Goal: Task Accomplishment & Management: Use online tool/utility

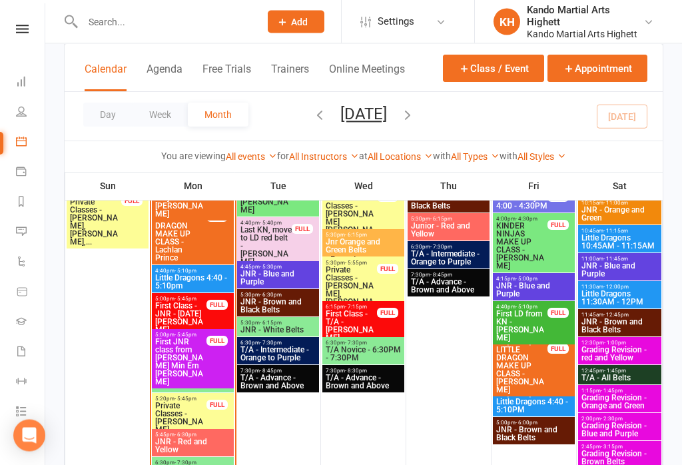
click at [193, 290] on span "Little Dragons 4:40 - 5:10pm" at bounding box center [192, 282] width 77 height 16
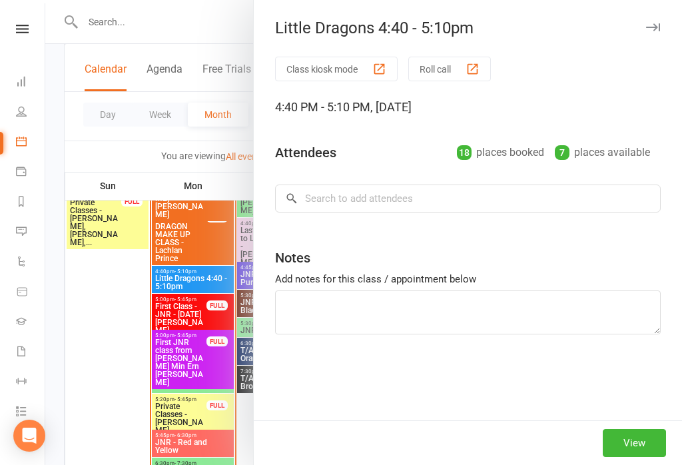
click at [428, 58] on button "Roll call" at bounding box center [449, 69] width 83 height 25
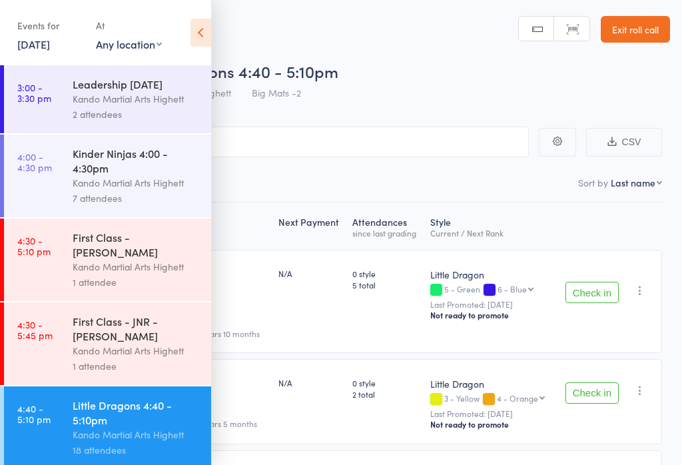
click at [193, 38] on icon at bounding box center [200, 33] width 21 height 28
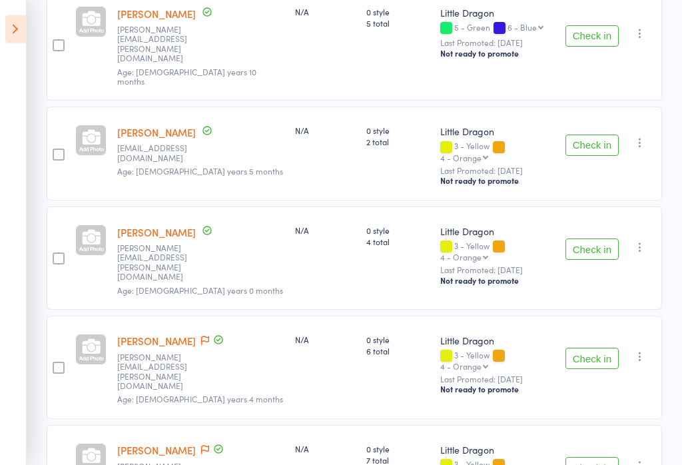
scroll to position [270, 0]
click at [591, 348] on button "Check in" at bounding box center [591, 358] width 53 height 21
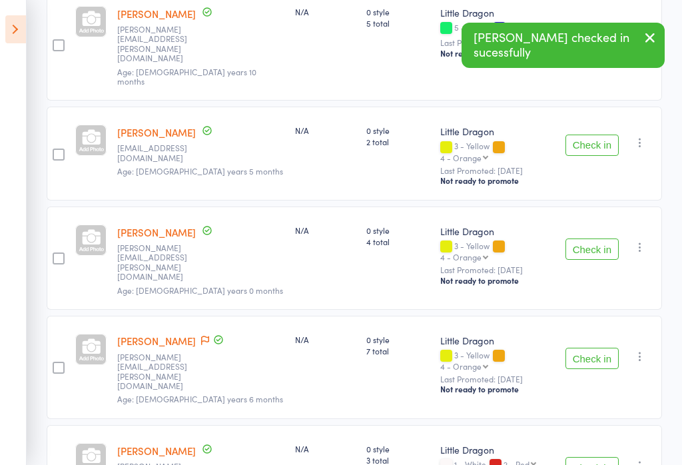
click at [595, 348] on button "Check in" at bounding box center [591, 358] width 53 height 21
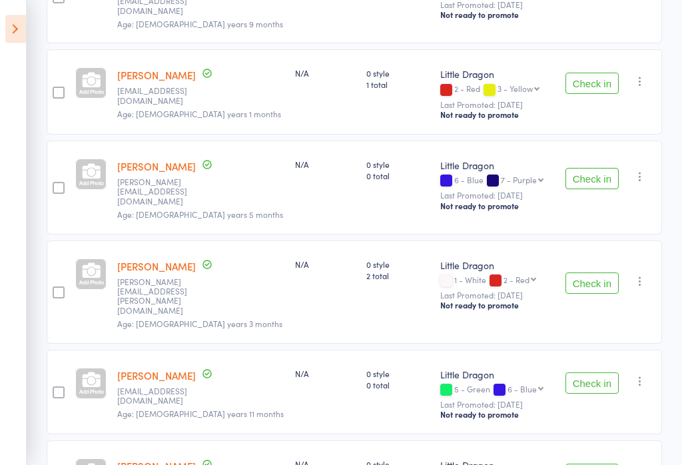
click at [592, 273] on button "Check in" at bounding box center [591, 283] width 53 height 21
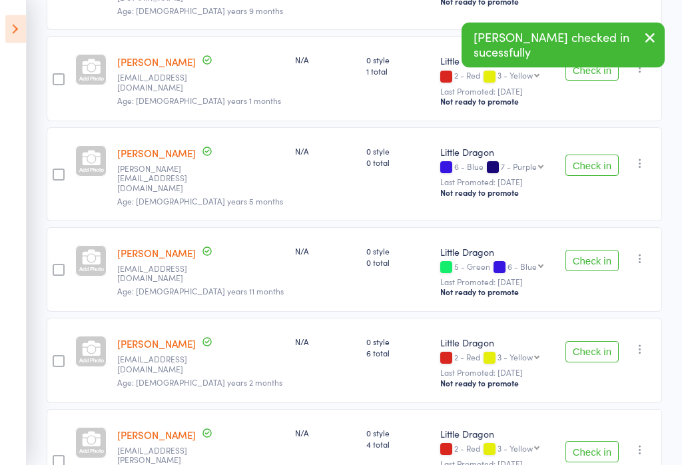
scroll to position [768, 0]
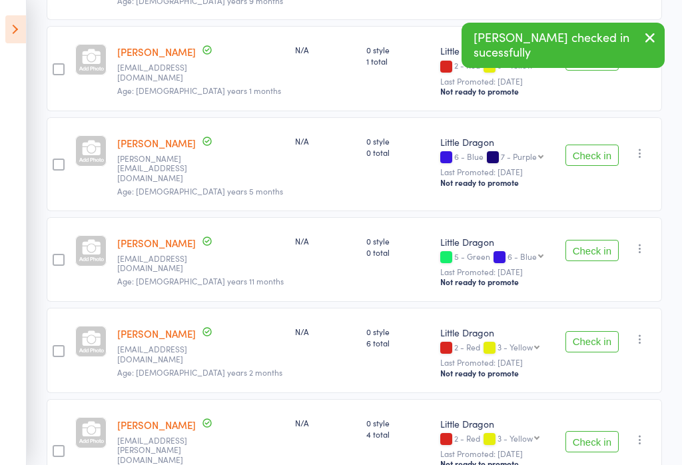
click at [600, 240] on button "Check in" at bounding box center [591, 250] width 53 height 21
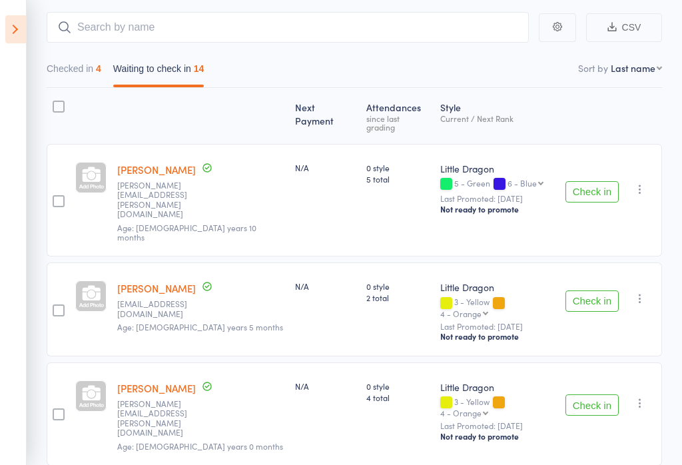
scroll to position [114, 0]
click at [606, 291] on button "Check in" at bounding box center [591, 301] width 53 height 21
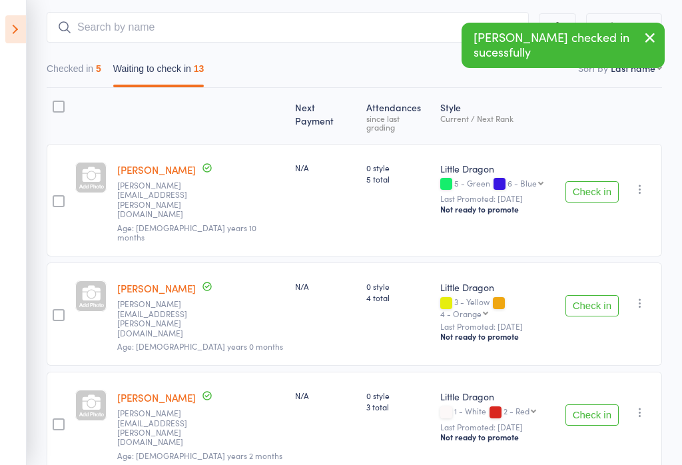
click at [599, 181] on button "Check in" at bounding box center [591, 191] width 53 height 21
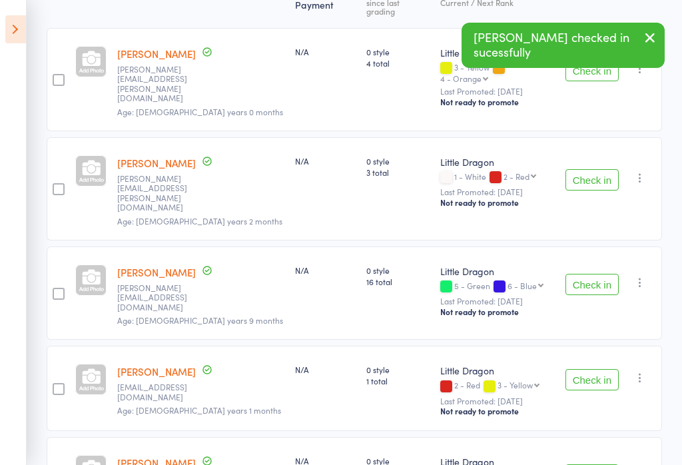
scroll to position [250, 0]
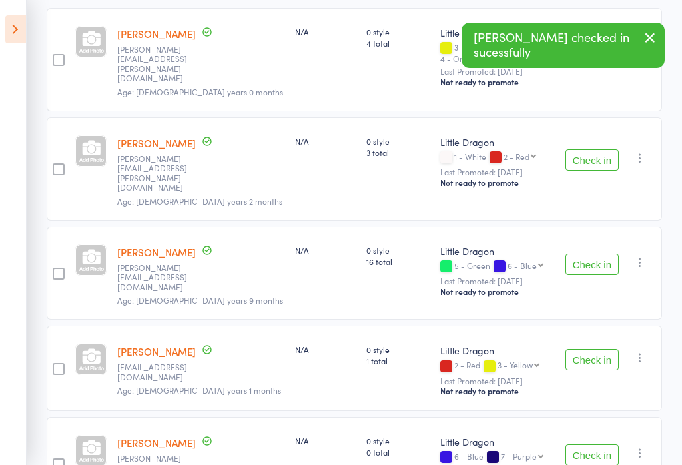
click at [588, 254] on button "Check in" at bounding box center [591, 264] width 53 height 21
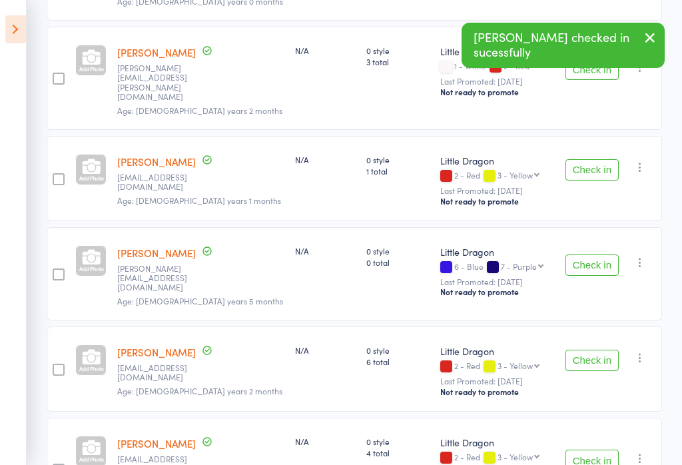
click at [604, 254] on button "Check in" at bounding box center [591, 264] width 53 height 21
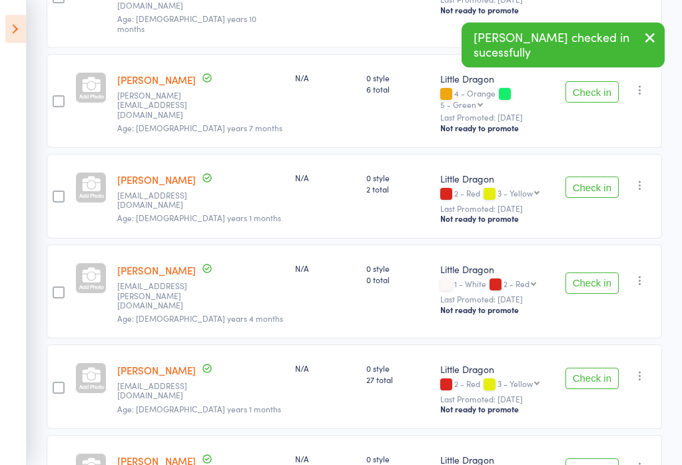
scroll to position [714, 0]
click at [575, 368] on button "Check in" at bounding box center [591, 378] width 53 height 21
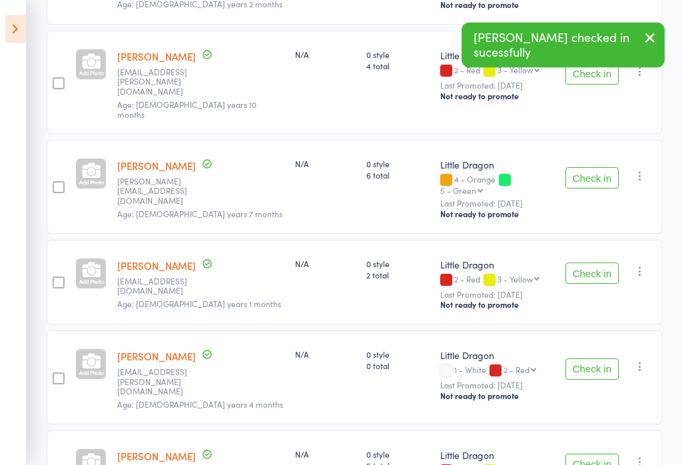
scroll to position [627, 0]
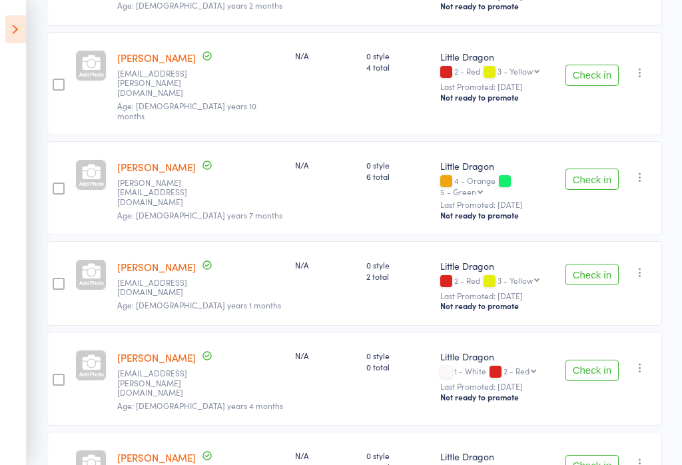
click at [583, 455] on button "Check in" at bounding box center [591, 465] width 53 height 21
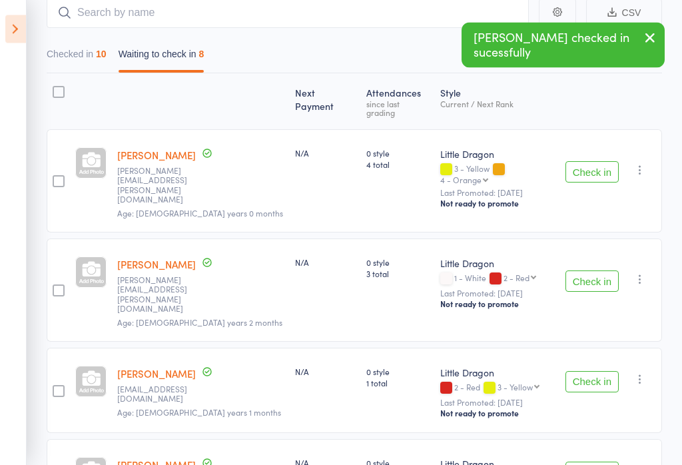
scroll to position [129, 0]
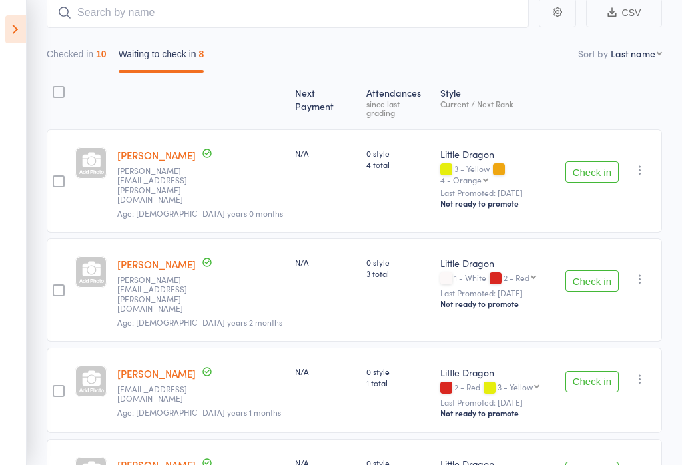
click at [583, 270] on button "Check in" at bounding box center [591, 280] width 53 height 21
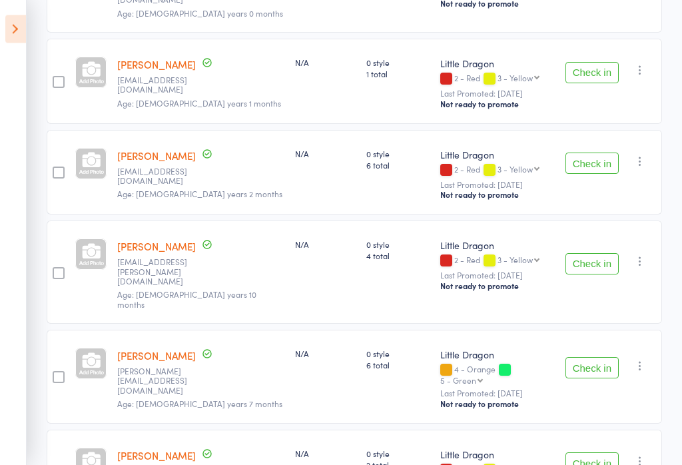
scroll to position [313, 0]
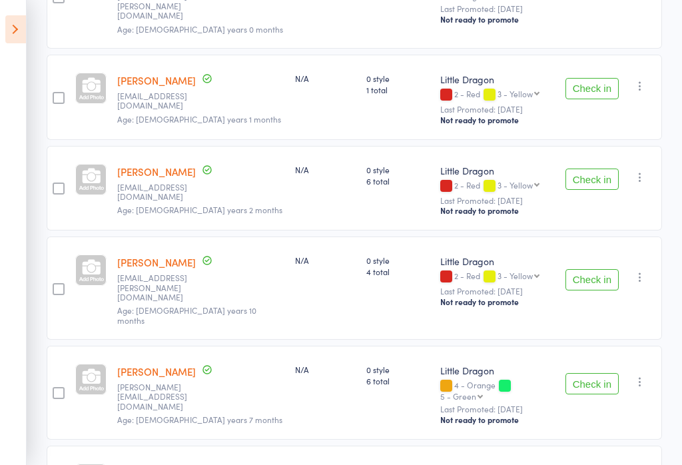
click at [587, 168] on button "Check in" at bounding box center [591, 178] width 53 height 21
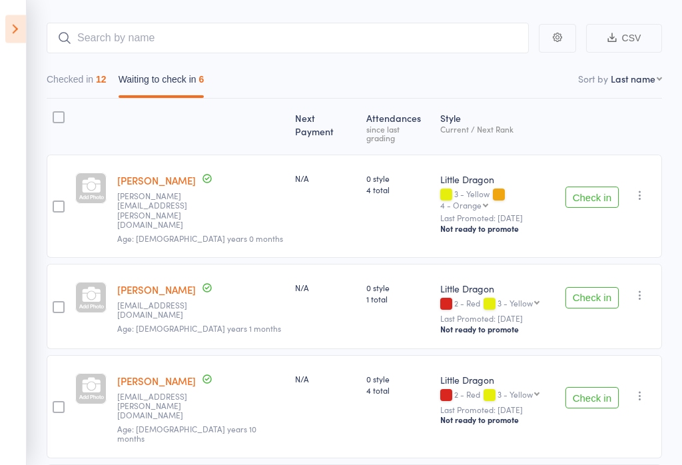
scroll to position [104, 0]
click at [602, 287] on button "Check in" at bounding box center [591, 297] width 53 height 21
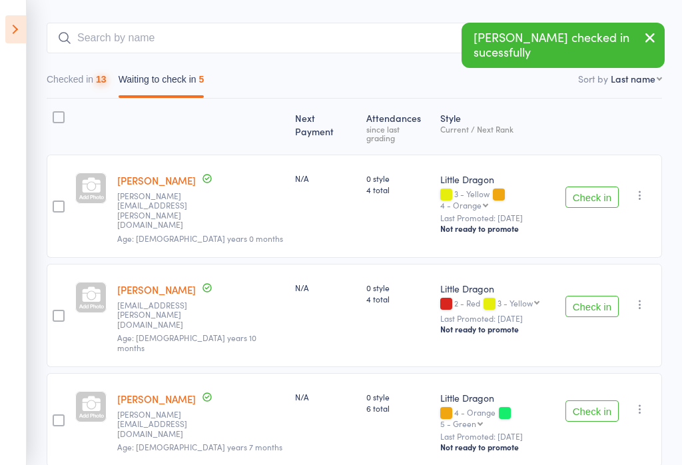
click at [588, 186] on button "Check in" at bounding box center [591, 196] width 53 height 21
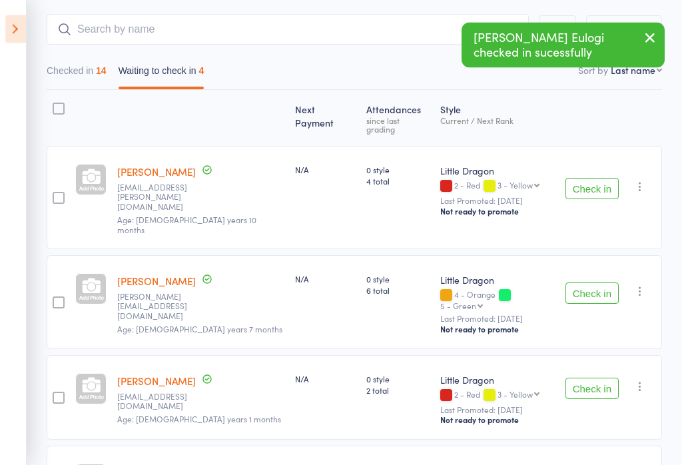
click at [589, 283] on button "Check in" at bounding box center [591, 293] width 53 height 21
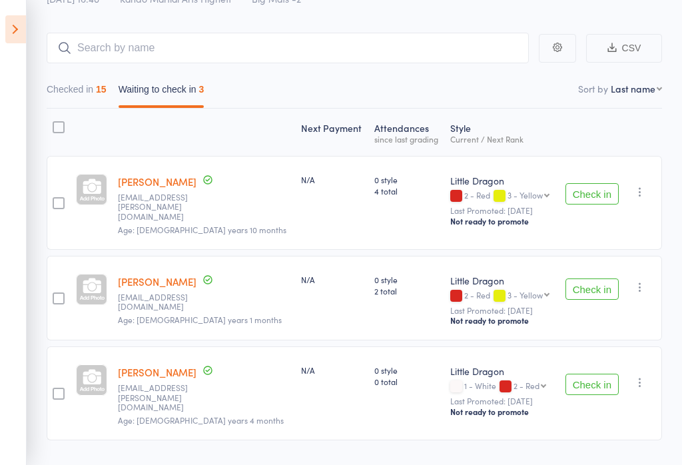
click at [33, 35] on main "CSV Checked in 15 Waiting to check in 3 Sort by Last name First name Last name …" at bounding box center [341, 256] width 682 height 487
click at [9, 29] on icon at bounding box center [15, 29] width 21 height 28
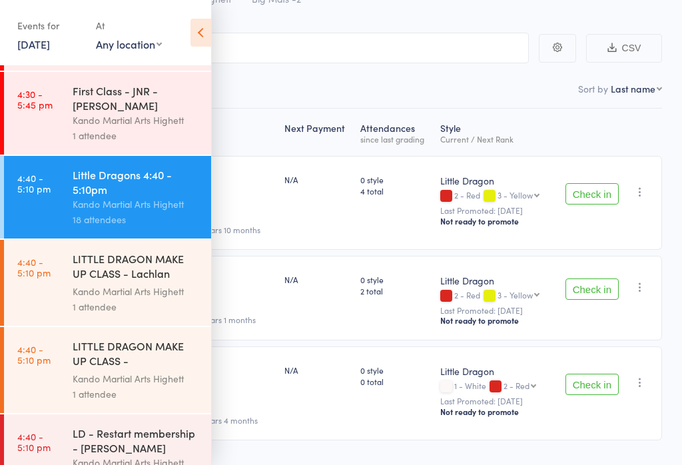
scroll to position [234, 0]
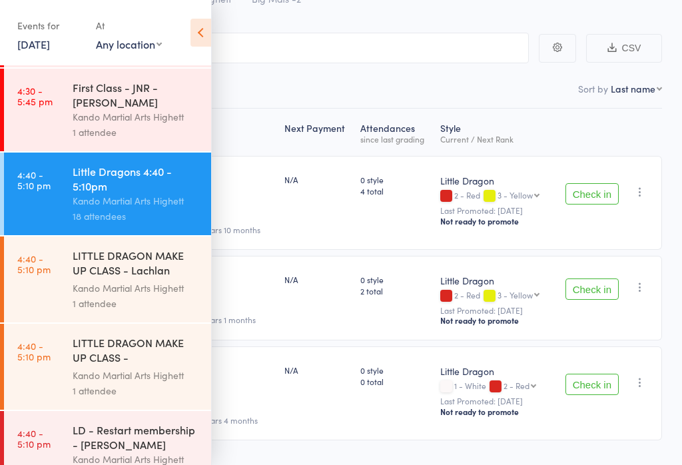
click at [87, 258] on div "LITTLE DRAGON MAKE UP CLASS - Lachlan Prince Kando Martial Arts Highett 1 atten…" at bounding box center [142, 279] width 139 height 86
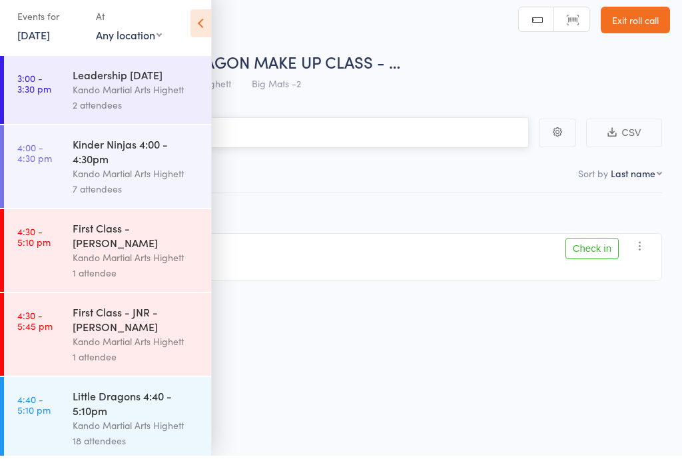
scroll to position [9, 0]
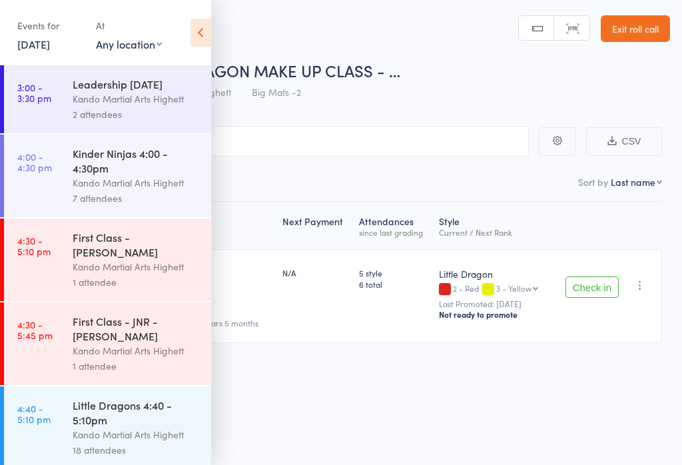
click at [587, 278] on button "Check in" at bounding box center [591, 286] width 53 height 21
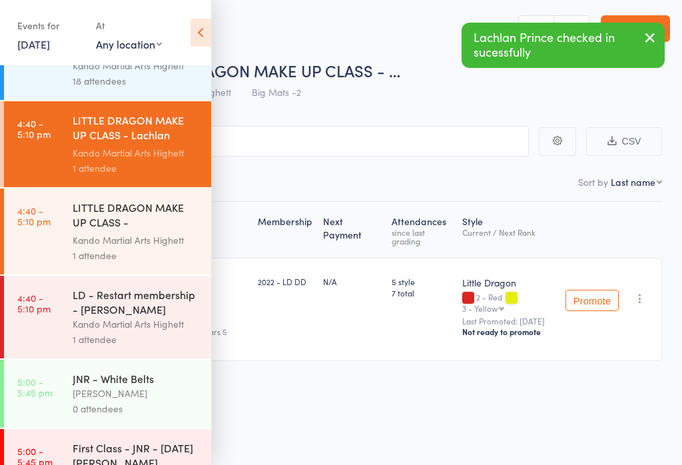
scroll to position [367, 0]
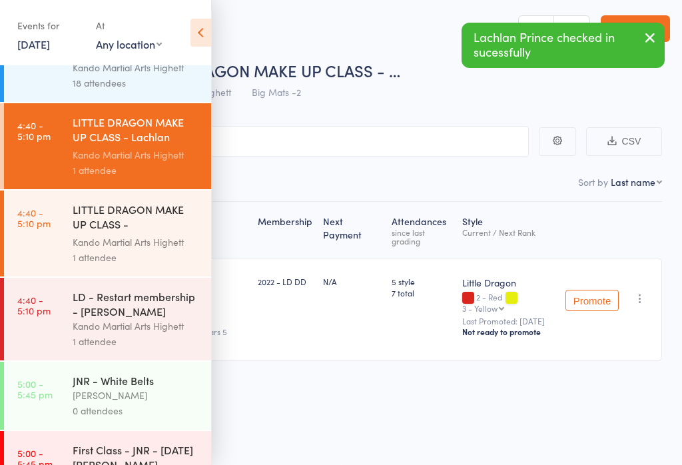
click at [86, 232] on div "LITTLE DRAGON MAKE UP CLASS - [PERSON_NAME] [PERSON_NAME]" at bounding box center [136, 218] width 127 height 33
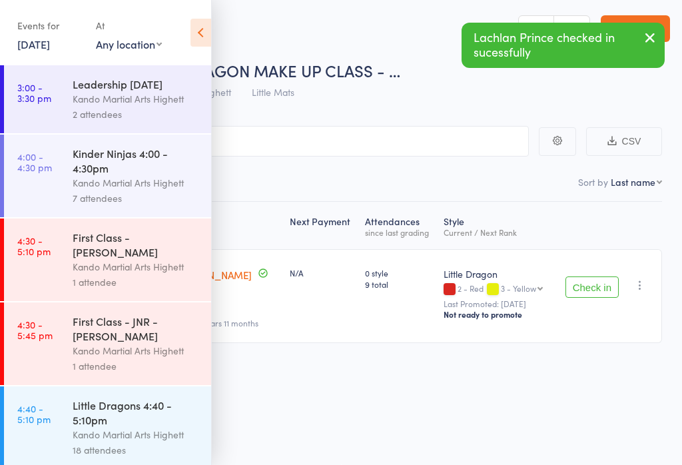
click at [589, 276] on button "Check in" at bounding box center [591, 286] width 53 height 21
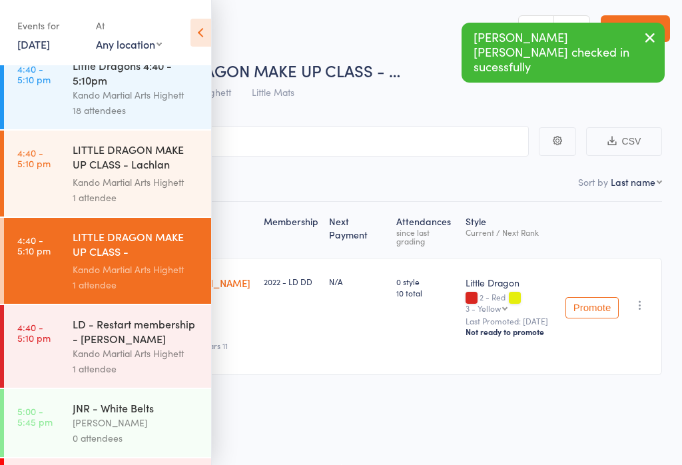
scroll to position [341, 0]
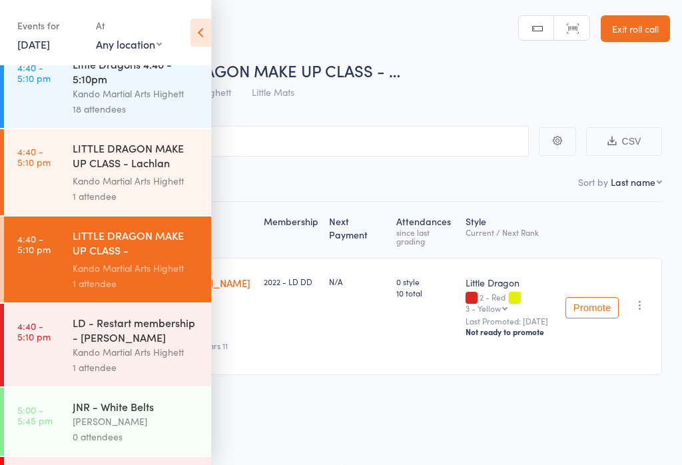
click at [65, 332] on link "4:40 - 5:10 pm LD - Restart membership - [PERSON_NAME] [PERSON_NAME] Martial Ar…" at bounding box center [107, 345] width 207 height 83
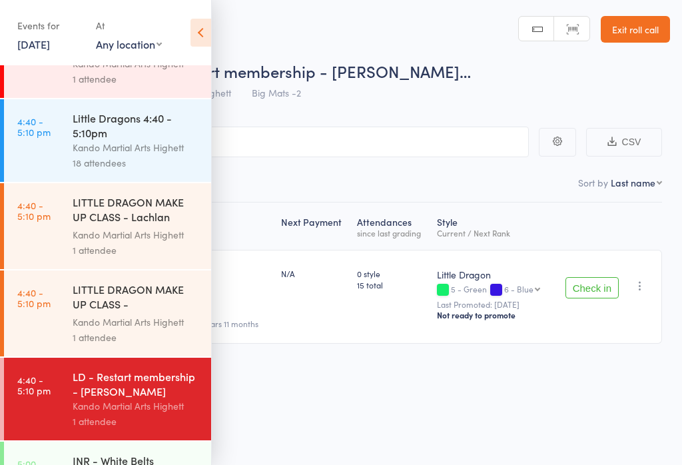
scroll to position [288, 0]
click at [81, 242] on div "Kando Martial Arts Highett" at bounding box center [136, 233] width 127 height 15
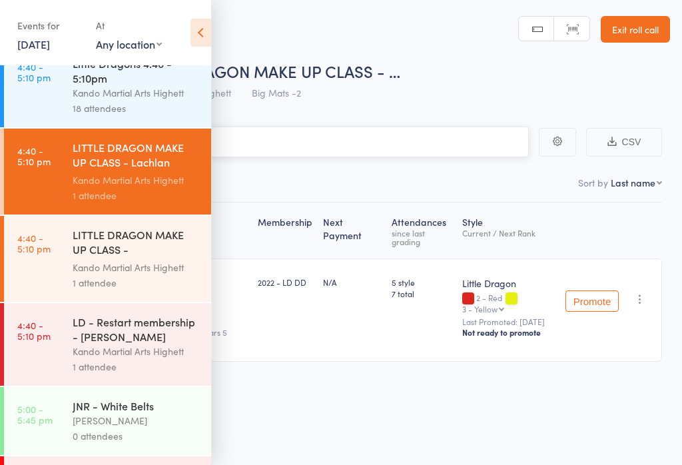
scroll to position [345, 0]
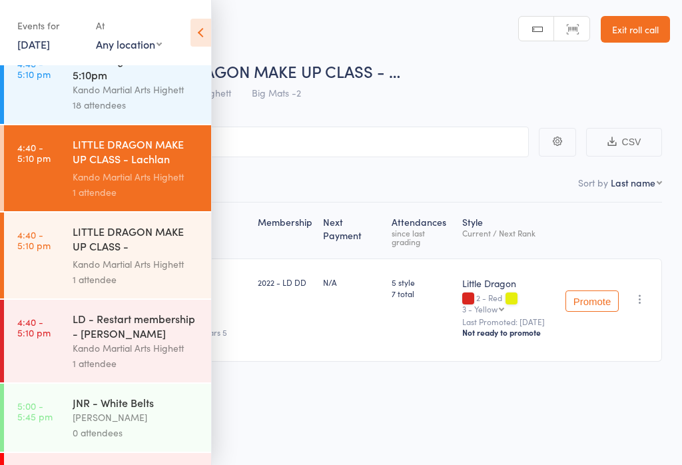
click at [78, 287] on div "1 attendee" at bounding box center [136, 279] width 127 height 15
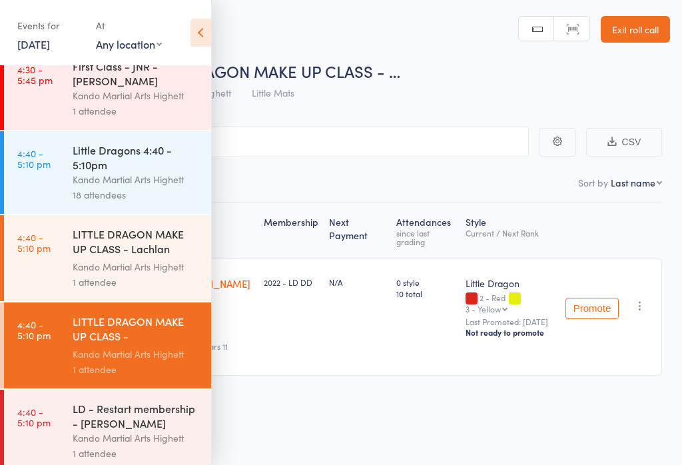
scroll to position [256, 0]
click at [93, 186] on div "Kando Martial Arts Highett" at bounding box center [136, 178] width 127 height 15
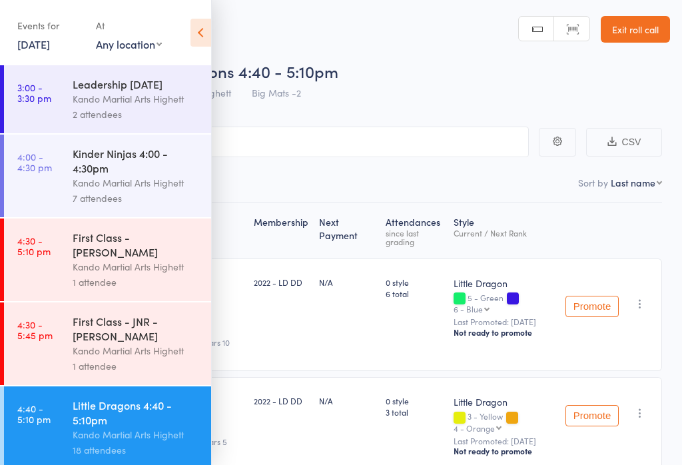
click at [198, 21] on icon at bounding box center [200, 33] width 21 height 28
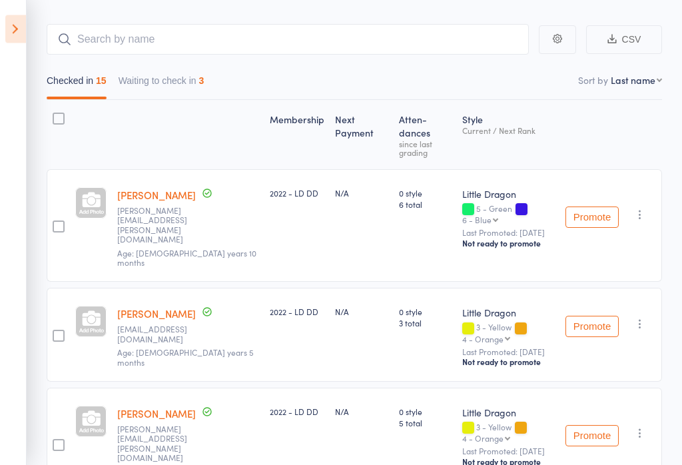
click at [168, 99] on button "Waiting to check in 3" at bounding box center [162, 84] width 86 height 31
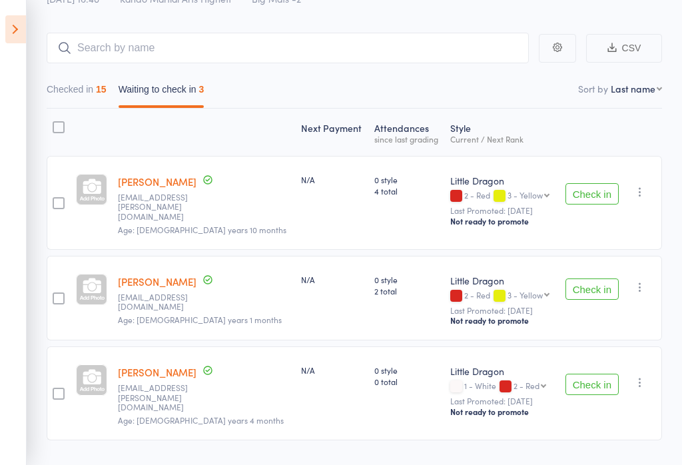
click at [15, 25] on icon at bounding box center [15, 29] width 21 height 28
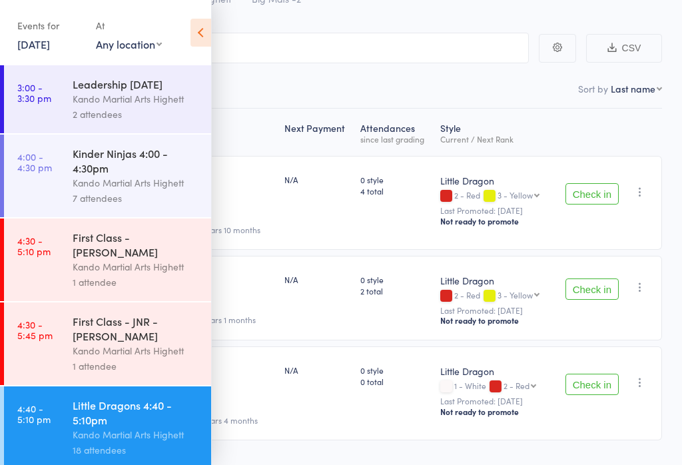
click at [203, 28] on icon at bounding box center [200, 33] width 21 height 28
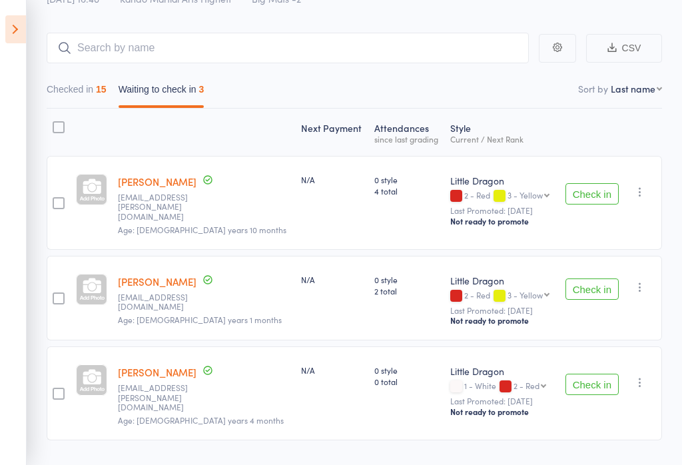
click at [10, 41] on icon at bounding box center [15, 29] width 21 height 28
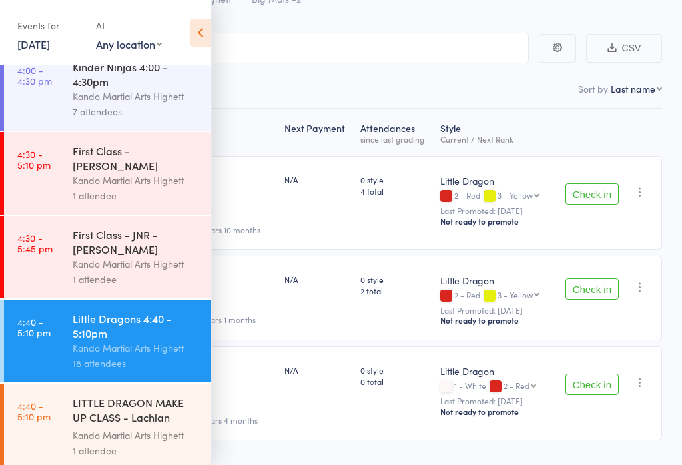
scroll to position [87, 0]
click at [234, 53] on input "search" at bounding box center [274, 48] width 509 height 31
click at [205, 23] on icon at bounding box center [200, 33] width 21 height 28
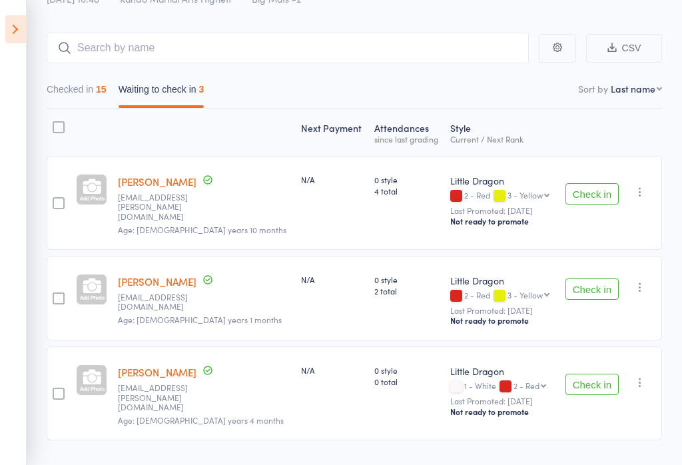
click at [22, 31] on icon at bounding box center [15, 29] width 21 height 28
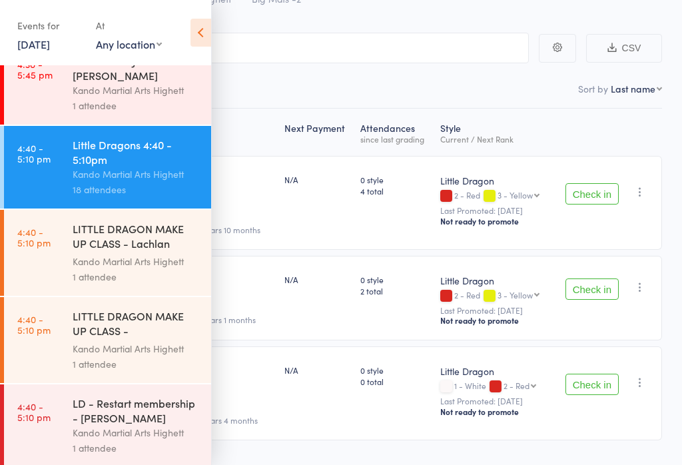
scroll to position [261, 0]
click at [204, 39] on icon at bounding box center [200, 33] width 21 height 28
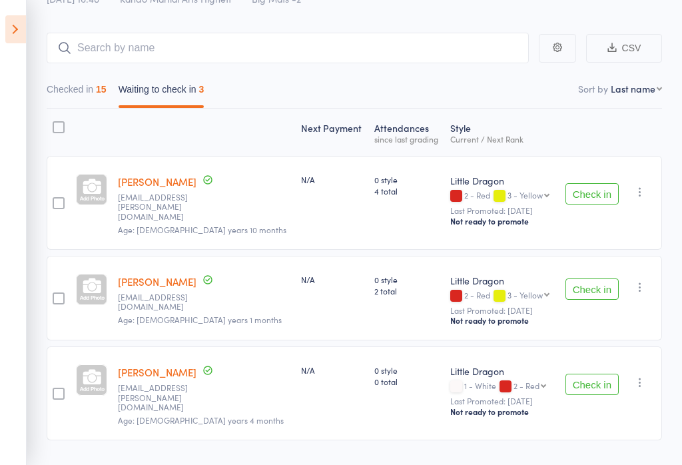
click at [77, 104] on button "Checked in 15" at bounding box center [77, 92] width 60 height 31
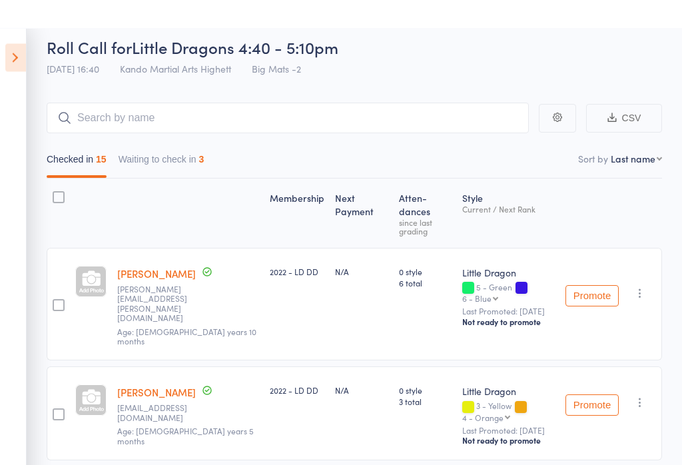
scroll to position [0, 0]
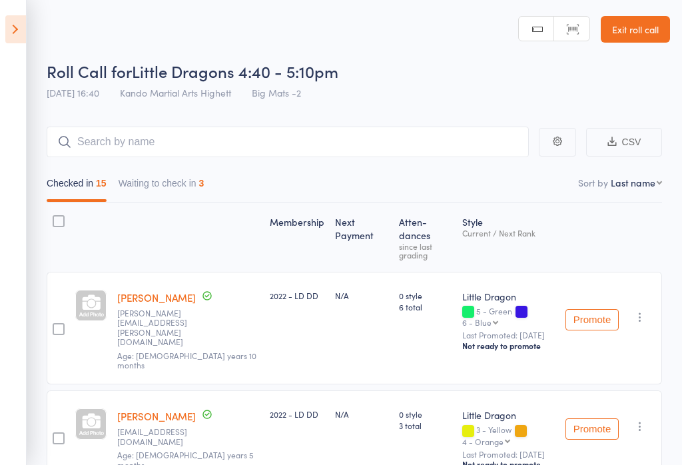
click at [6, 42] on icon at bounding box center [15, 29] width 21 height 28
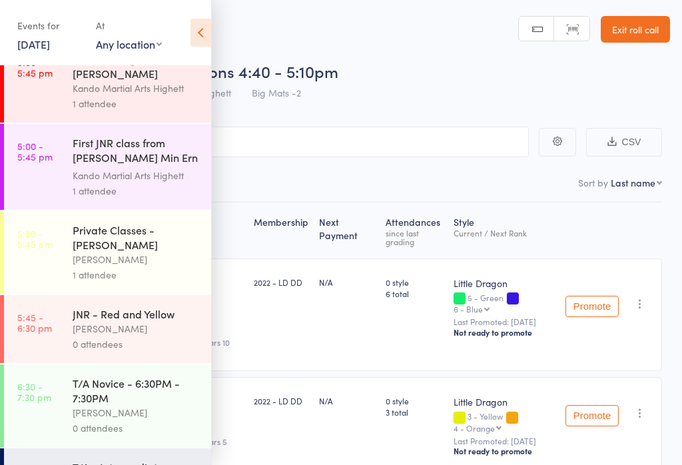
scroll to position [753, 0]
